Goal: Task Accomplishment & Management: Use online tool/utility

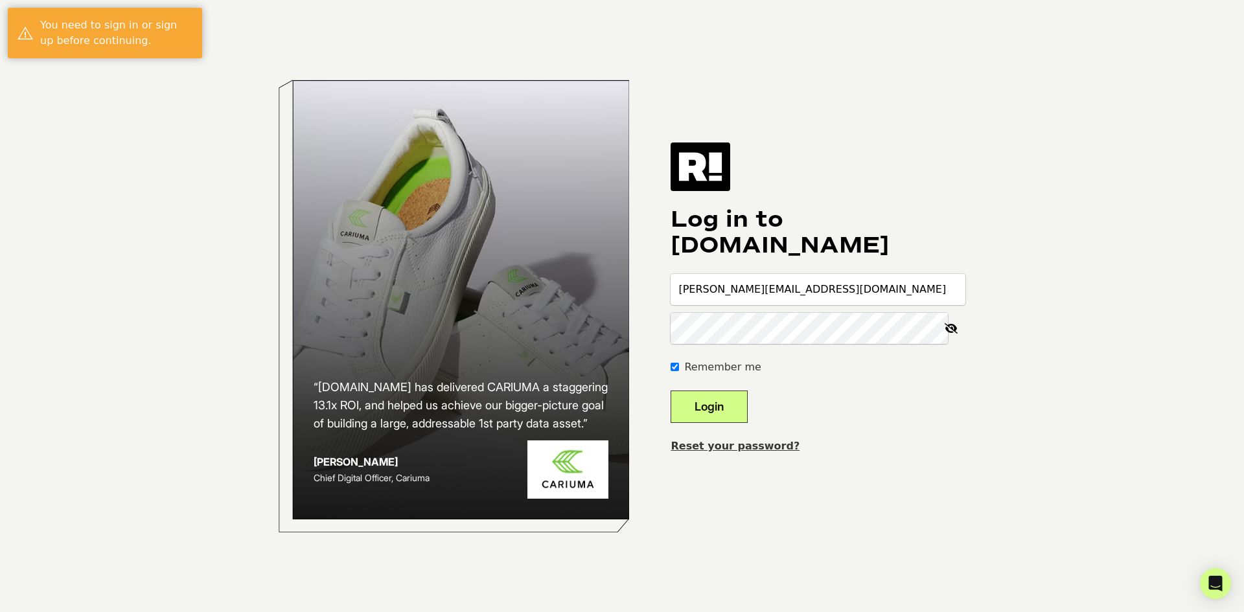
click at [746, 398] on button "Login" at bounding box center [709, 407] width 77 height 32
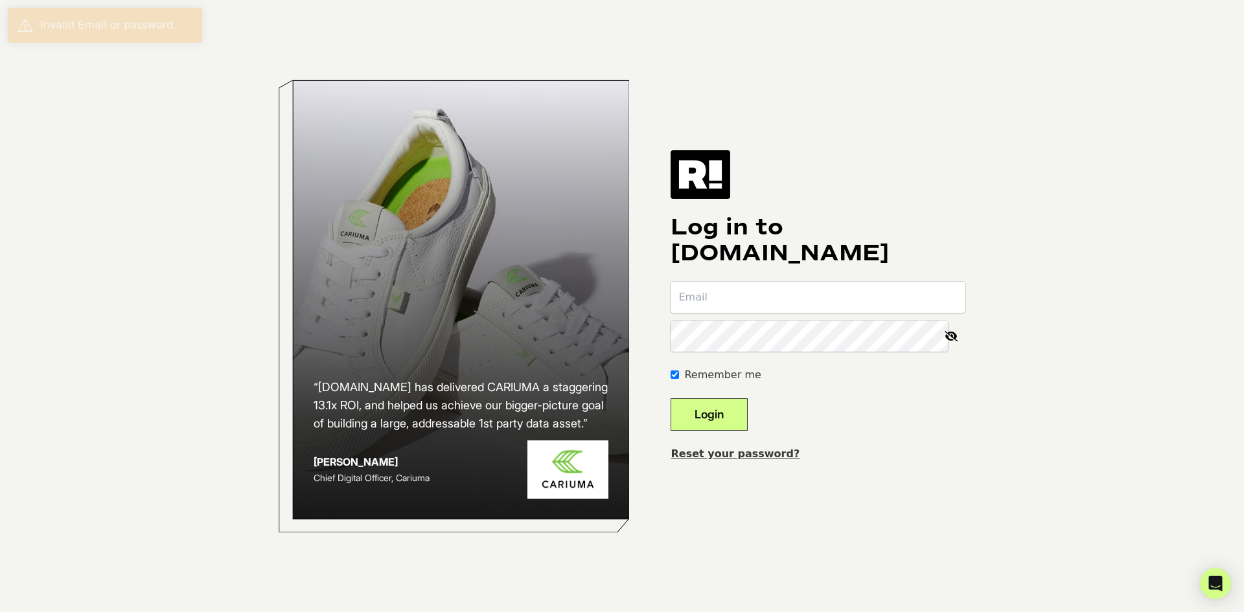
type input "[PERSON_NAME][EMAIL_ADDRESS][DOMAIN_NAME]"
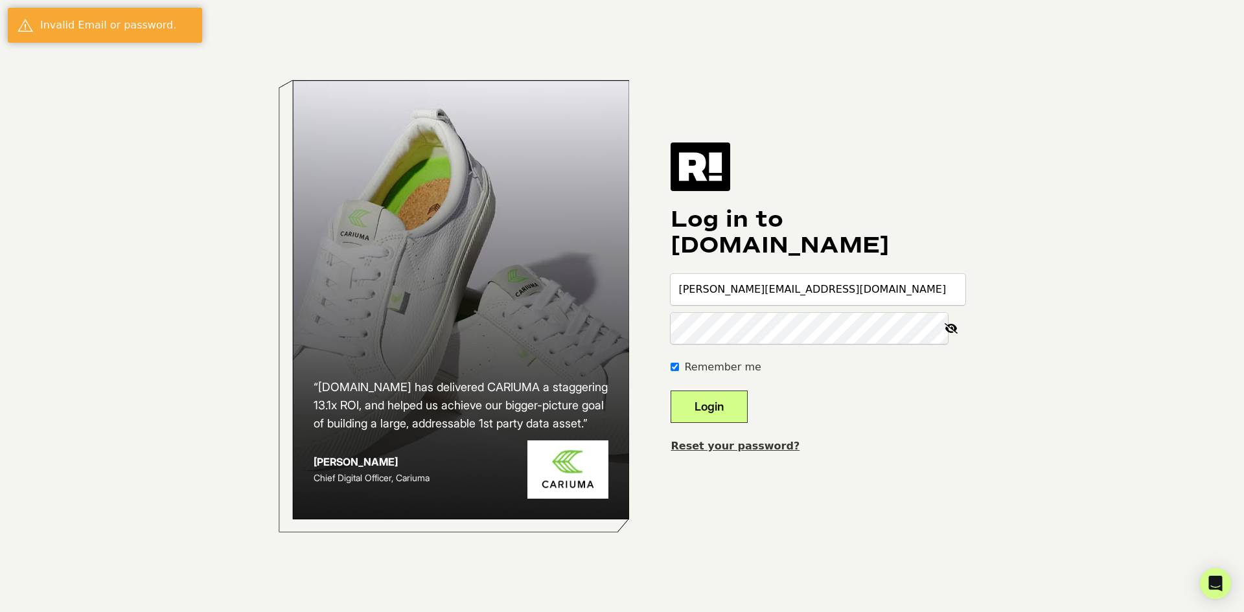
click at [954, 324] on icon at bounding box center [951, 328] width 29 height 31
